Goal: Navigation & Orientation: Understand site structure

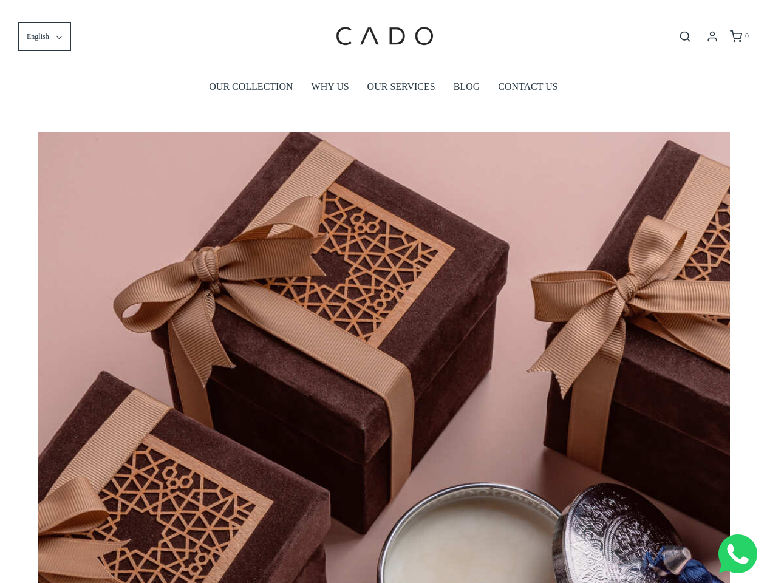
scroll to position [0, 6228]
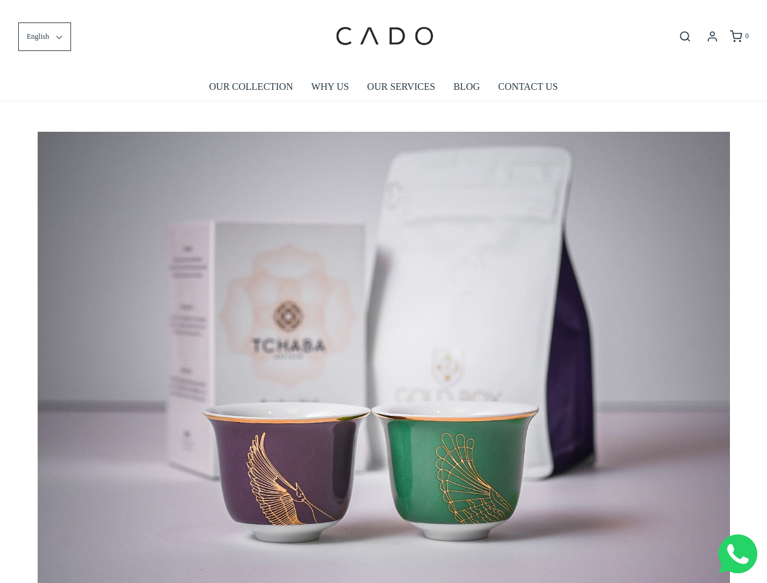
click at [383, 291] on img at bounding box center [384, 362] width 692 height 461
click at [44, 36] on span "English" at bounding box center [38, 37] width 22 height 12
click at [685, 36] on icon "Open search bar" at bounding box center [684, 36] width 15 height 12
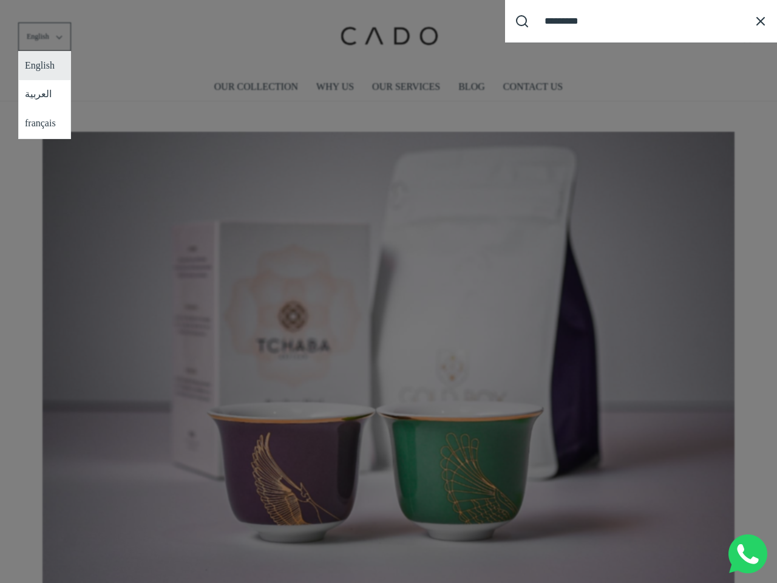
click at [384, 353] on div "Search our site cadogifting Loading..." at bounding box center [388, 291] width 777 height 583
